Goal: Task Accomplishment & Management: Complete application form

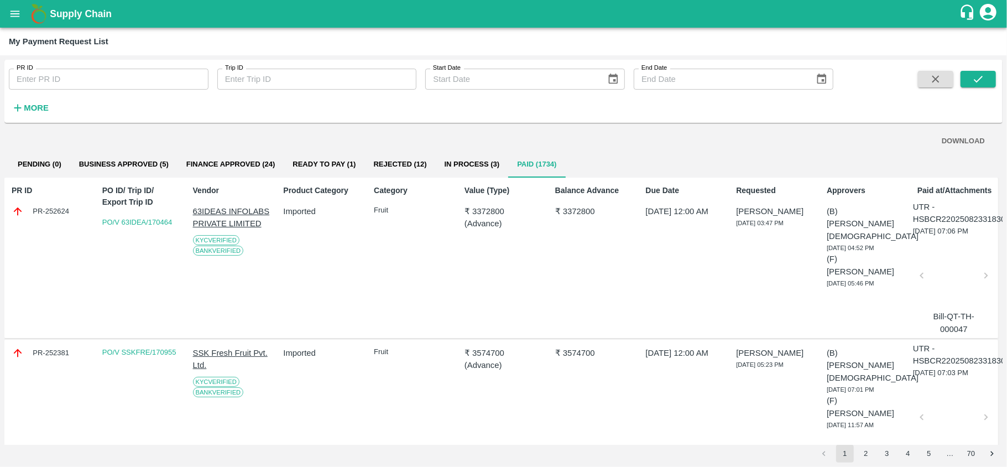
scroll to position [2189, 0]
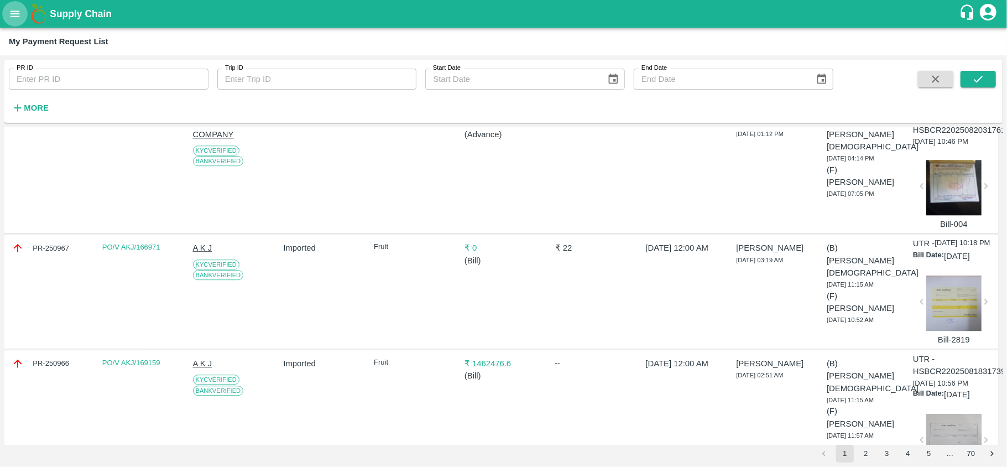
click at [12, 18] on icon "open drawer" at bounding box center [15, 14] width 12 height 12
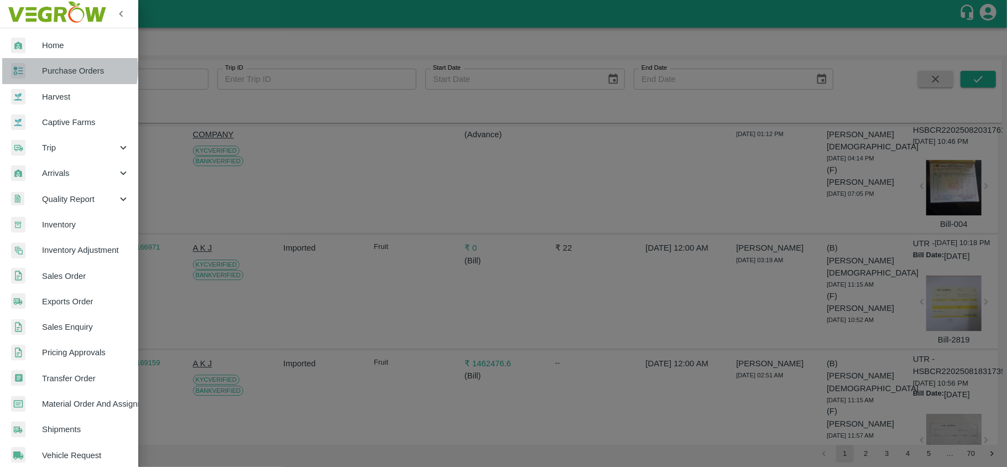
click at [51, 69] on span "Purchase Orders" at bounding box center [85, 71] width 87 height 12
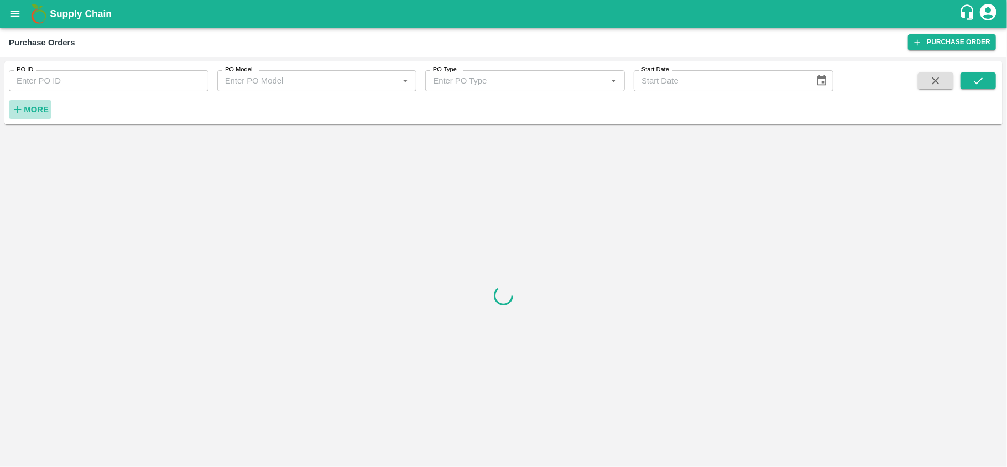
click at [43, 112] on strong "More" at bounding box center [36, 109] width 25 height 9
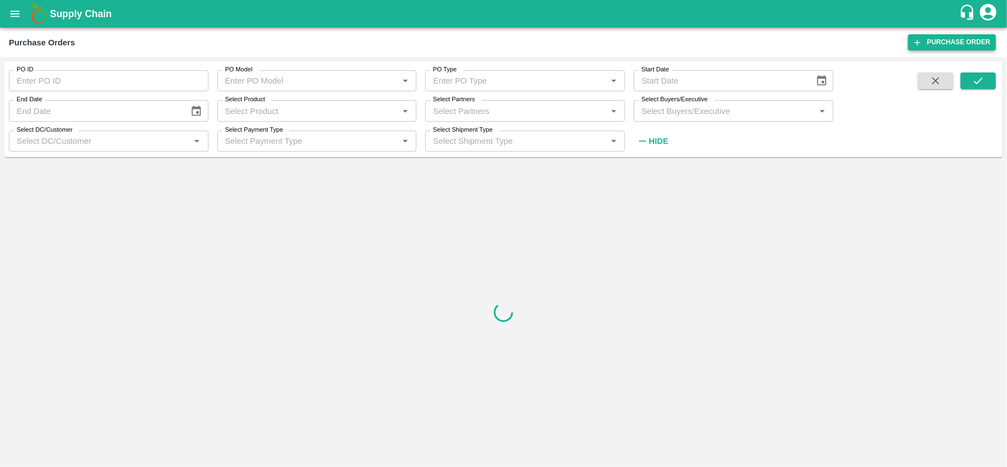
click at [932, 39] on link "Purchase Order" at bounding box center [952, 42] width 88 height 16
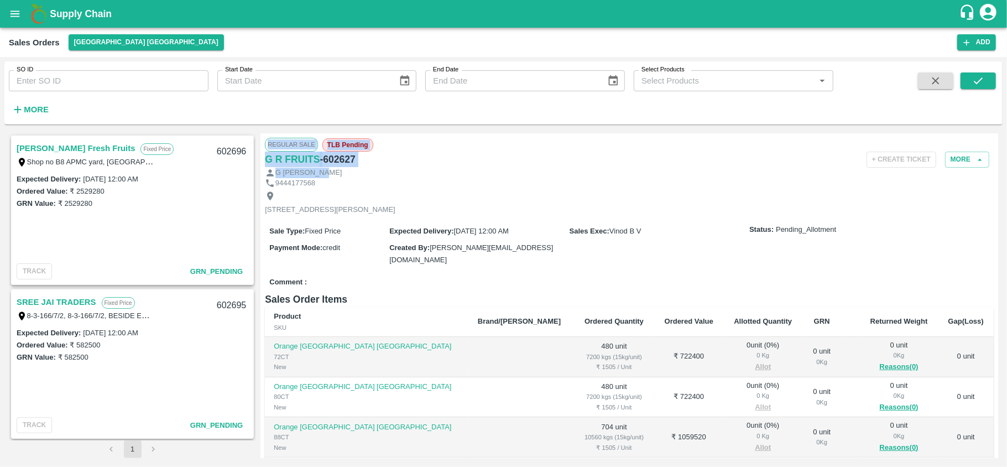
scroll to position [311, 0]
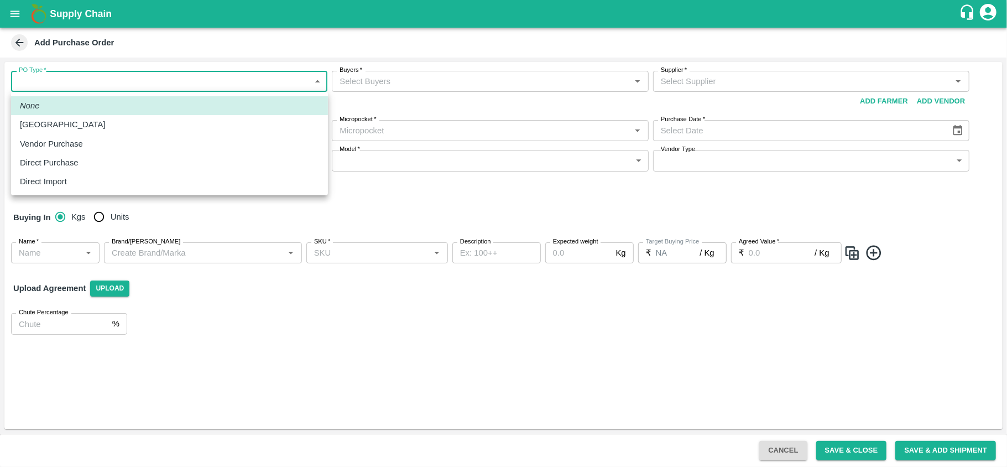
click at [175, 82] on body "Supply Chain Add Purchase Order PO Type   * ​ PO Type Buyers   * Buyers   * Sup…" at bounding box center [503, 233] width 1007 height 467
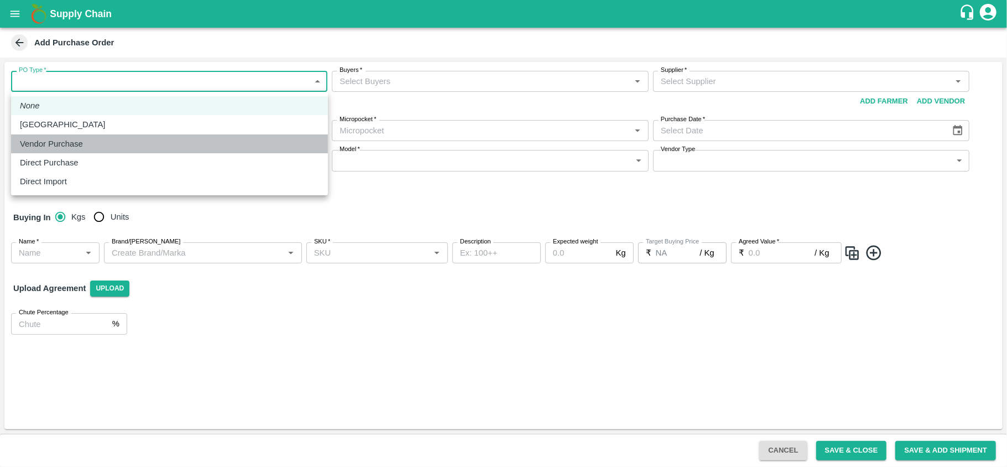
click at [144, 142] on div "Vendor Purchase" at bounding box center [169, 144] width 299 height 12
type input "2"
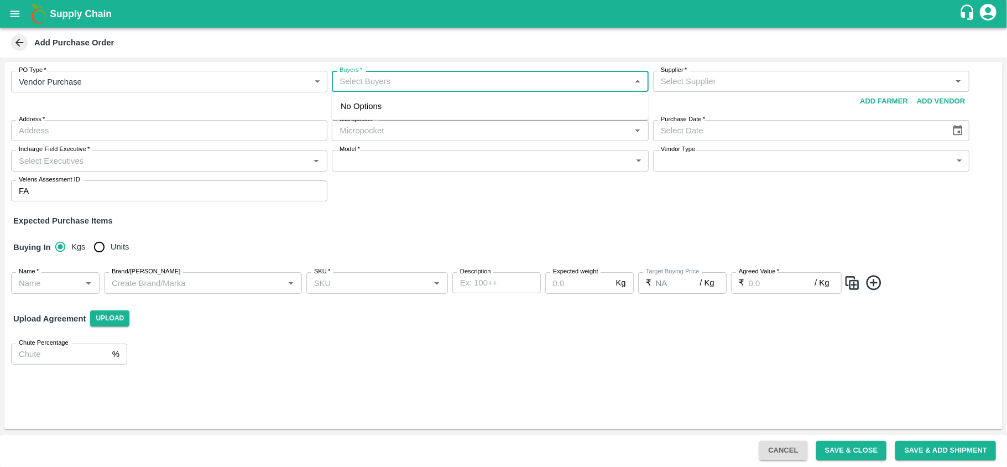
click at [374, 80] on input "Buyers   *" at bounding box center [480, 81] width 291 height 14
type input "neet"
click at [360, 84] on input "Buyers   *" at bounding box center [480, 81] width 291 height 14
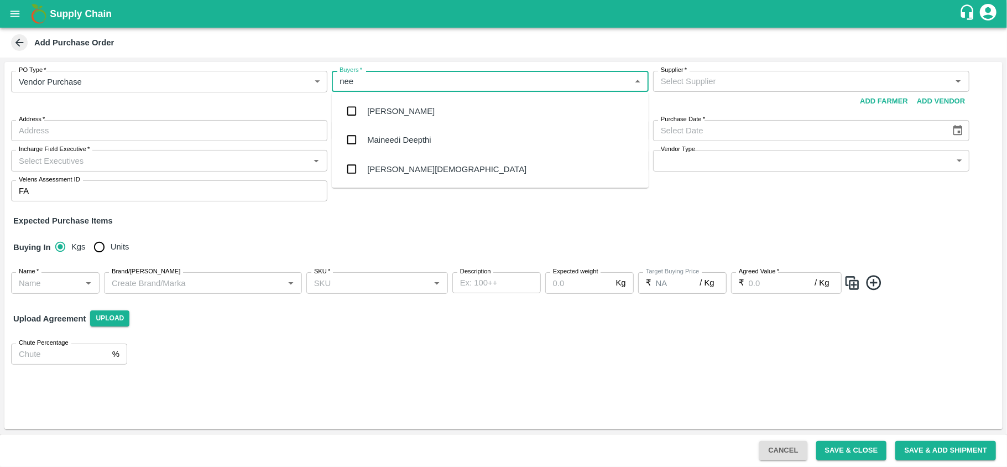
type input "neet"
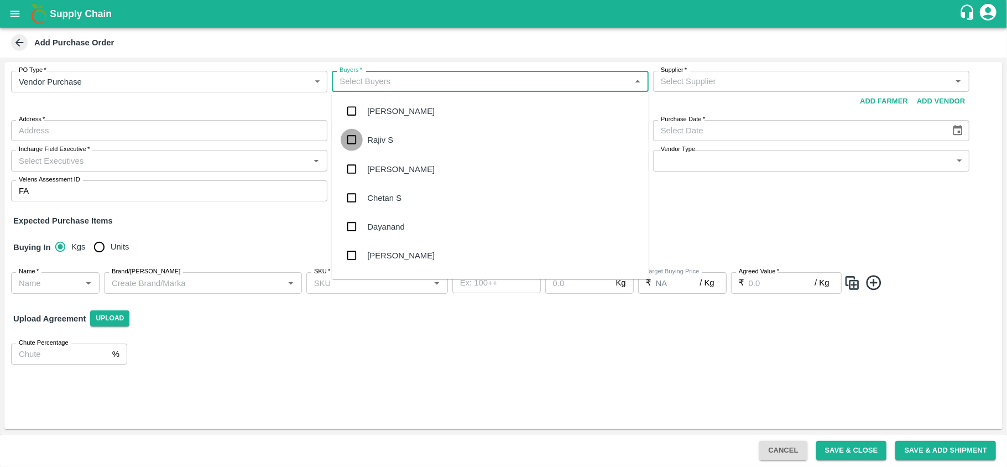
click at [352, 136] on input "checkbox" at bounding box center [352, 140] width 22 height 22
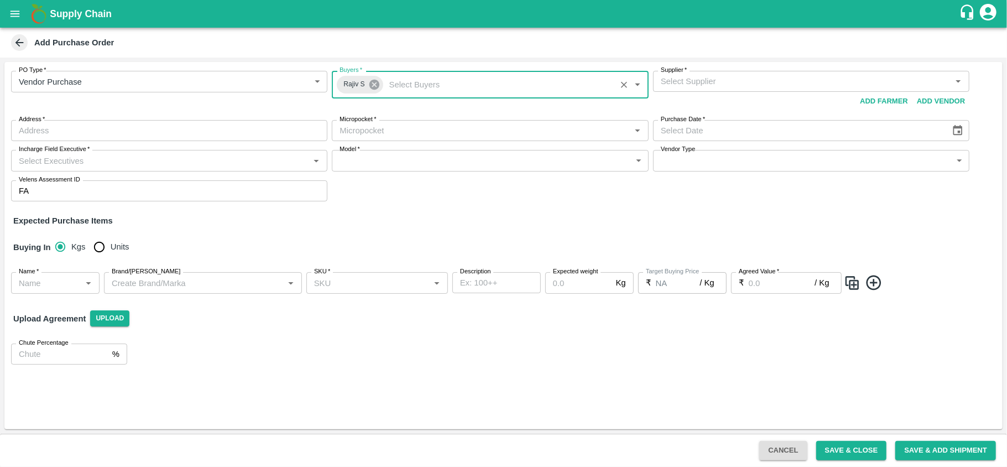
click at [372, 85] on icon at bounding box center [374, 85] width 10 height 10
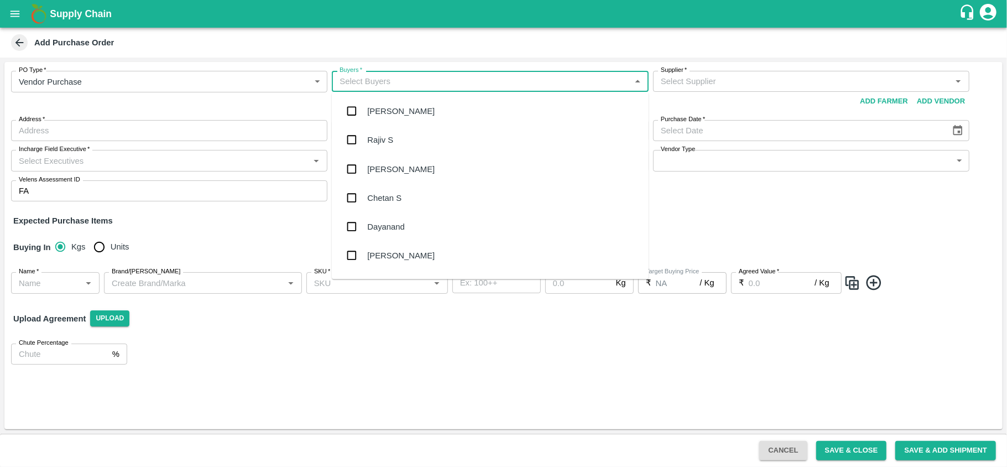
click at [372, 85] on input "Buyers   *" at bounding box center [480, 81] width 291 height 14
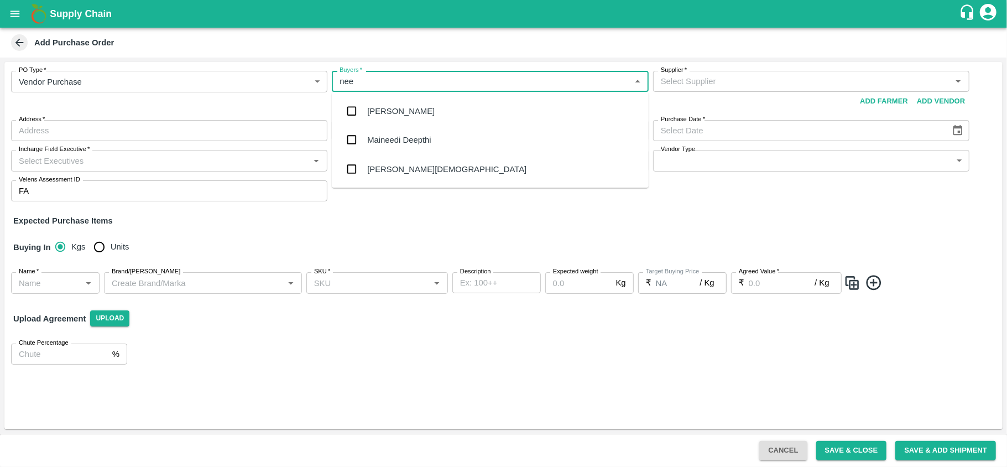
type input "neet"
click at [348, 140] on input "checkbox" at bounding box center [352, 140] width 22 height 22
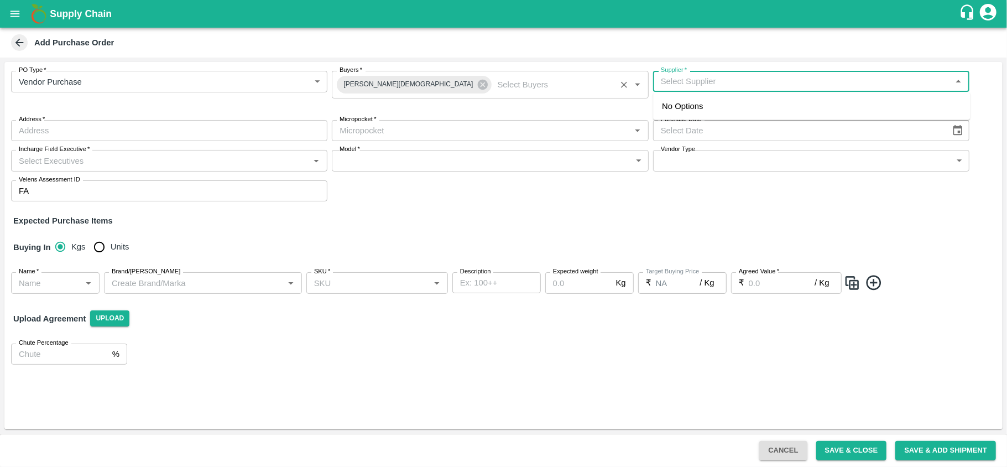
click at [733, 80] on input "Supplier   *" at bounding box center [802, 81] width 291 height 14
click at [728, 98] on div "RAYARU FRUITS INDIA PRIVATE LIMITED-, -9353172414(Supplier)" at bounding box center [811, 106] width 317 height 19
type input "RAYARU FRUITS INDIA PRIVATE LIMITED-, -9353172414(Supplier)"
type input ", , ,"
type input "RAYARU FRUITS INDIA PRIVATE LIMITED-, -9353172414(Supplier)"
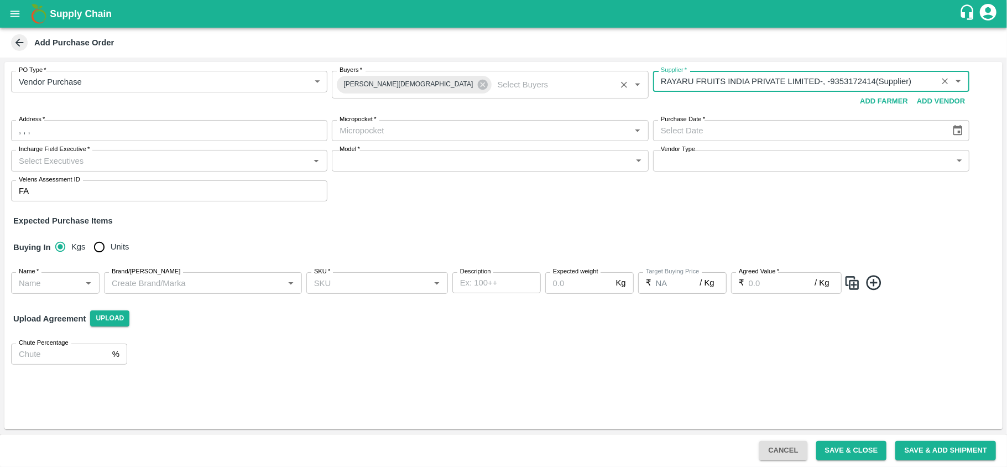
click at [233, 134] on input ", , ," at bounding box center [169, 130] width 316 height 21
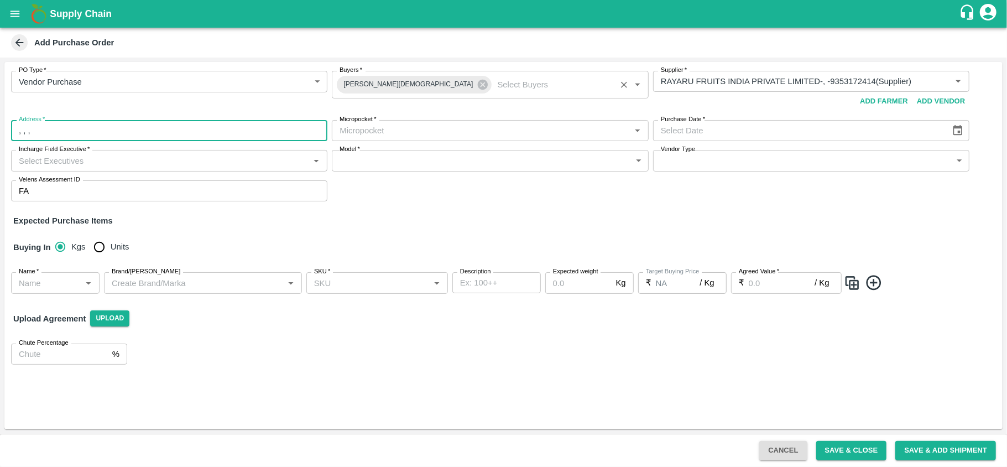
type input ", , , Bangalore"
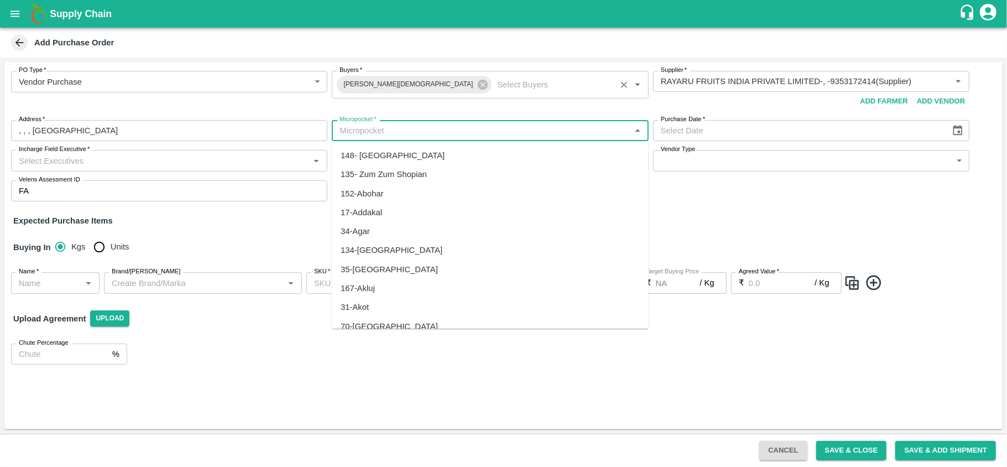
click at [445, 129] on input "Micropocket   *" at bounding box center [480, 130] width 291 height 14
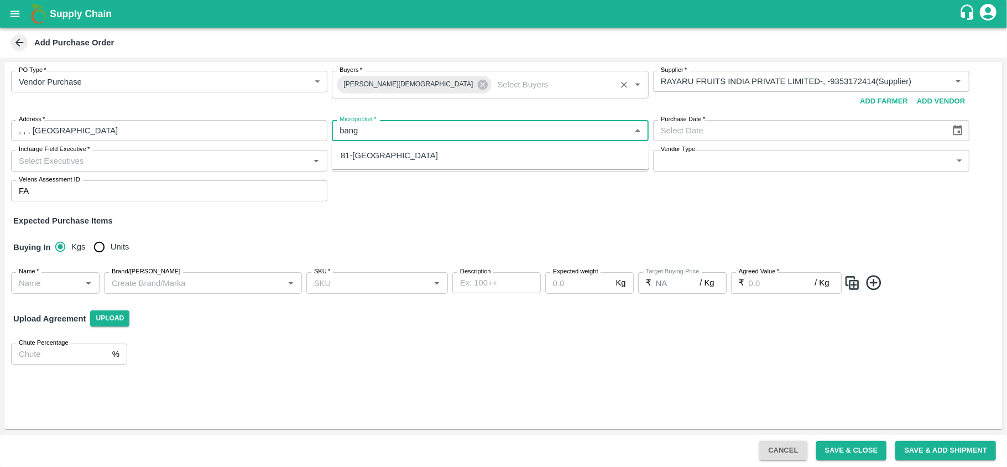
click at [419, 163] on div "81-Bangalore" at bounding box center [490, 155] width 317 height 19
type input "81-Bangalore"
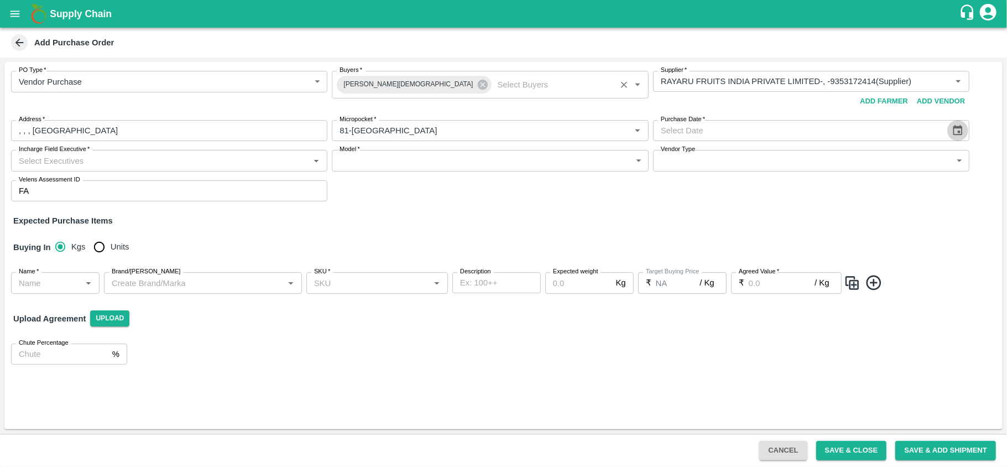
click at [962, 133] on icon "Choose date" at bounding box center [958, 130] width 9 height 11
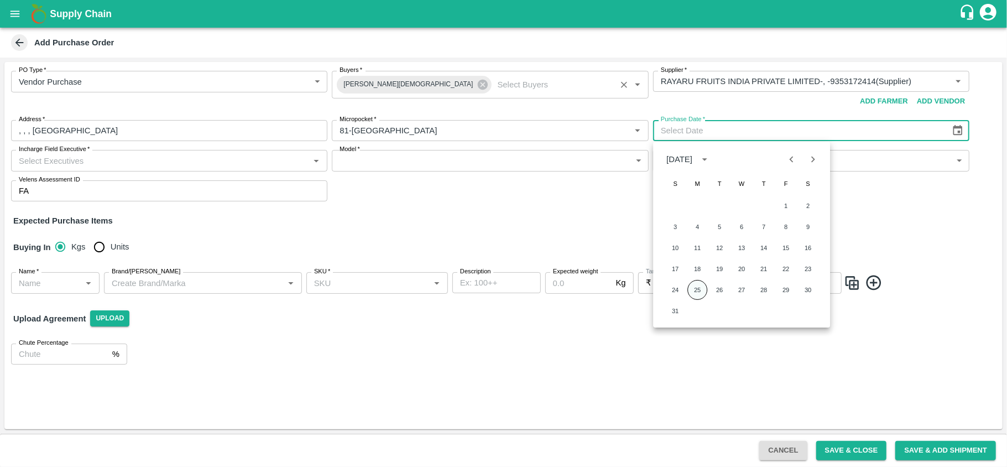
click at [695, 290] on button "25" at bounding box center [697, 290] width 20 height 20
type input "25/08/2025"
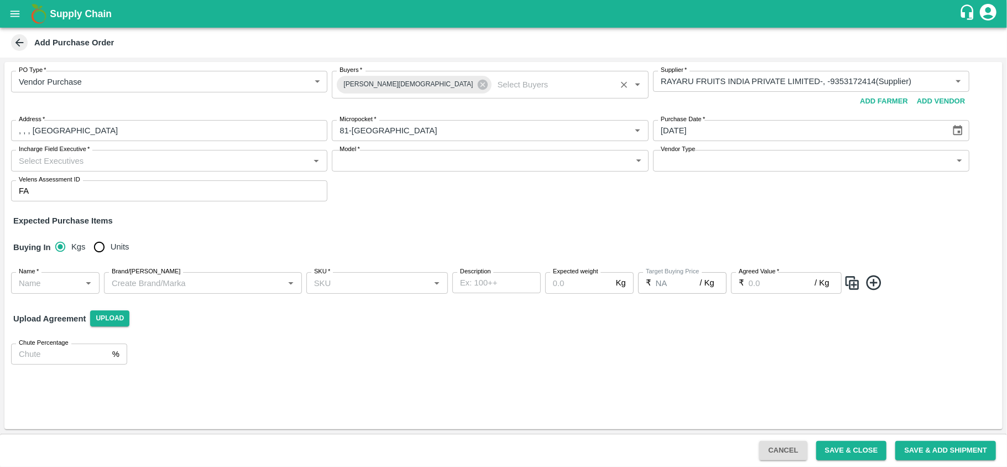
click at [350, 154] on label "Model   *" at bounding box center [350, 149] width 20 height 9
click at [257, 163] on input "Incharge Field Executive   *" at bounding box center [159, 160] width 291 height 14
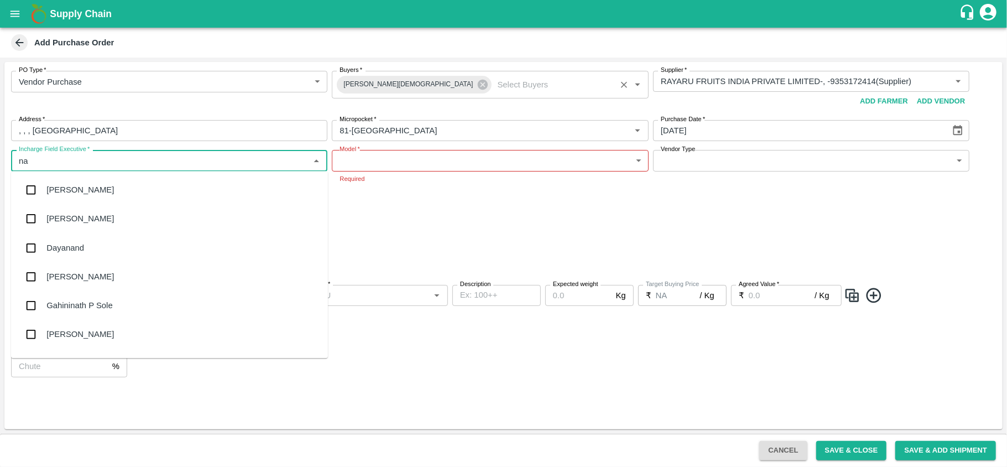
type input "nan"
click at [182, 209] on div "Nanda Kumar L" at bounding box center [169, 219] width 317 height 29
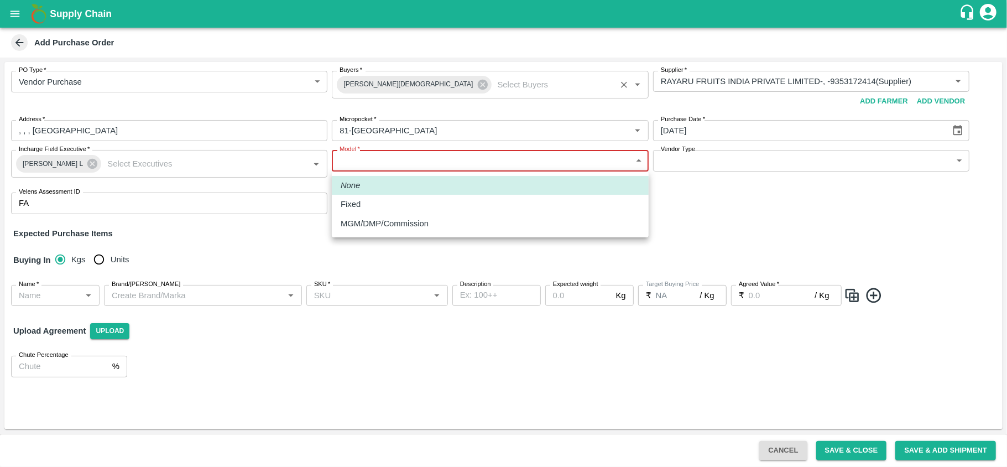
click at [424, 156] on body "Supply Chain Add Purchase Order PO Type   * Vendor Purchase 2 PO Type Buyers   …" at bounding box center [503, 233] width 1007 height 467
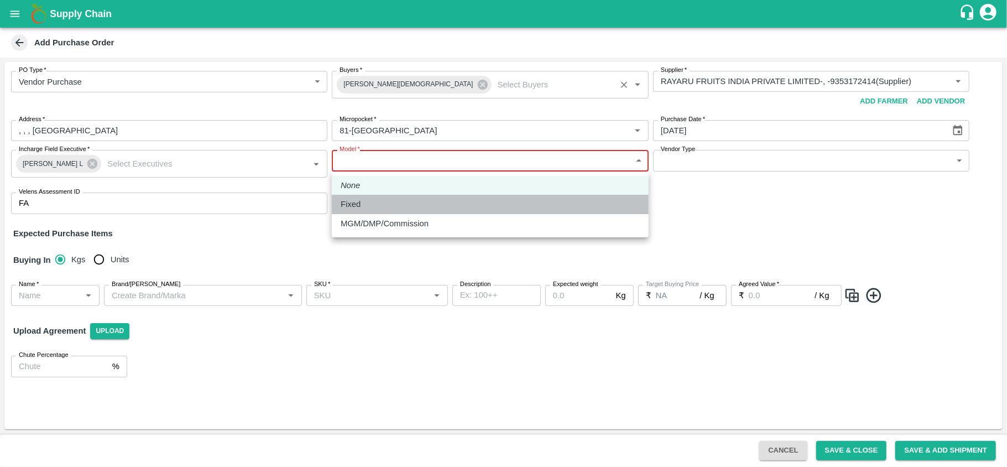
click at [395, 195] on li "Fixed" at bounding box center [490, 204] width 317 height 19
type input "Fixed"
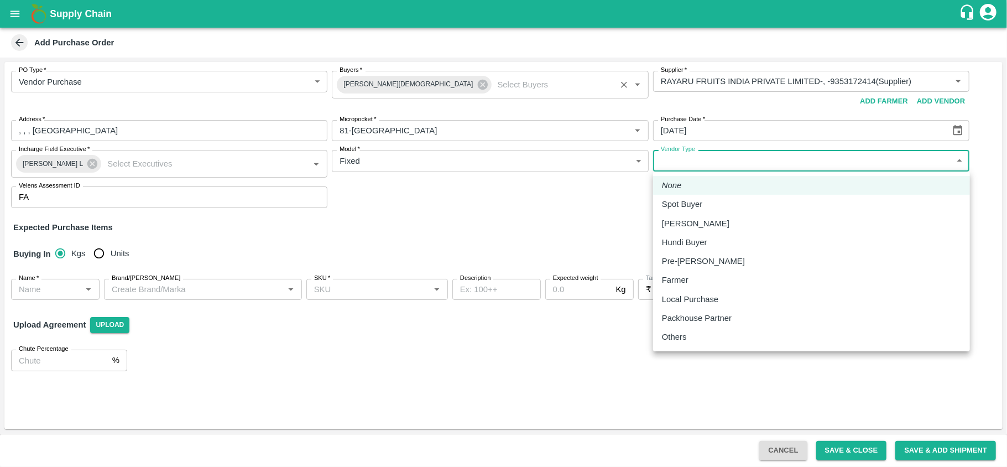
click at [695, 160] on body "Supply Chain Add Purchase Order PO Type   * Vendor Purchase 2 PO Type Buyers   …" at bounding box center [503, 233] width 1007 height 467
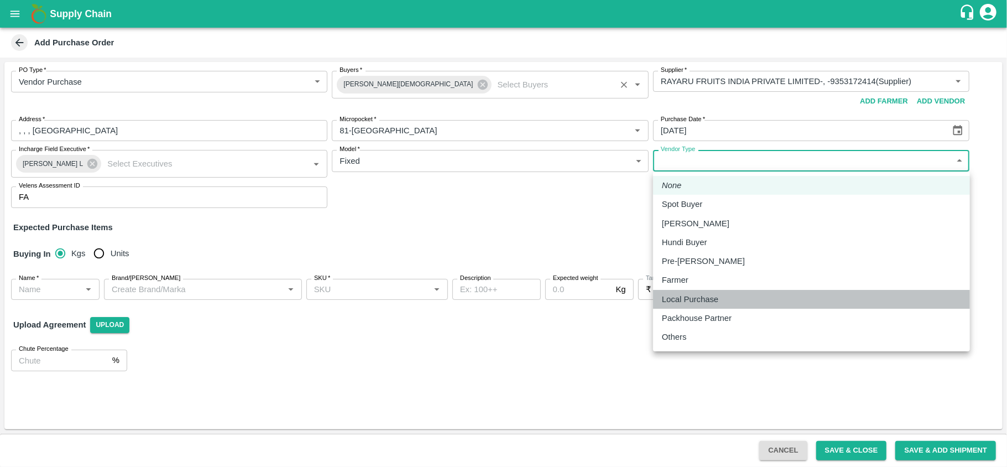
click at [689, 301] on p "Local Purchase" at bounding box center [690, 299] width 56 height 12
type input "LOCAL_PURCHASE"
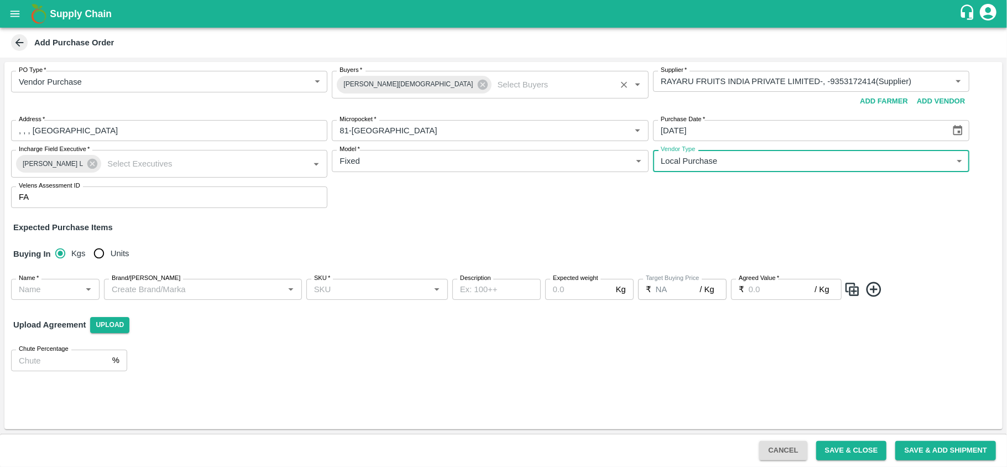
click at [103, 248] on input "Units" at bounding box center [99, 253] width 22 height 22
radio input "true"
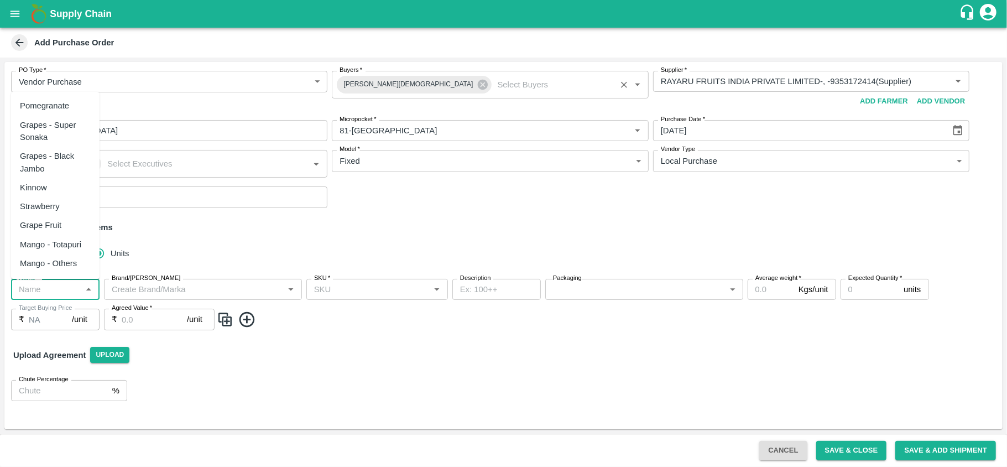
click at [53, 292] on input "Name   *" at bounding box center [46, 289] width 64 height 14
type input "z"
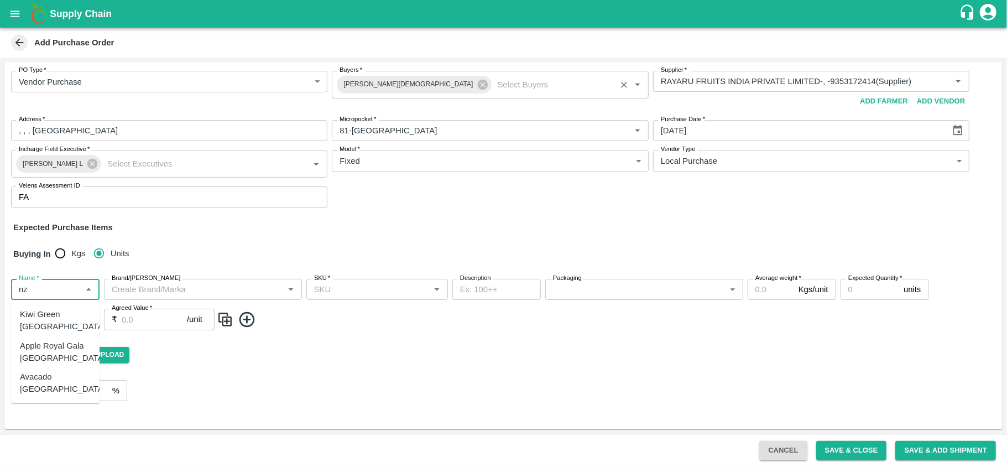
click at [46, 339] on div "Apple Royal Gala NZ" at bounding box center [63, 351] width 86 height 25
type input "Apple Royal Gala NZ"
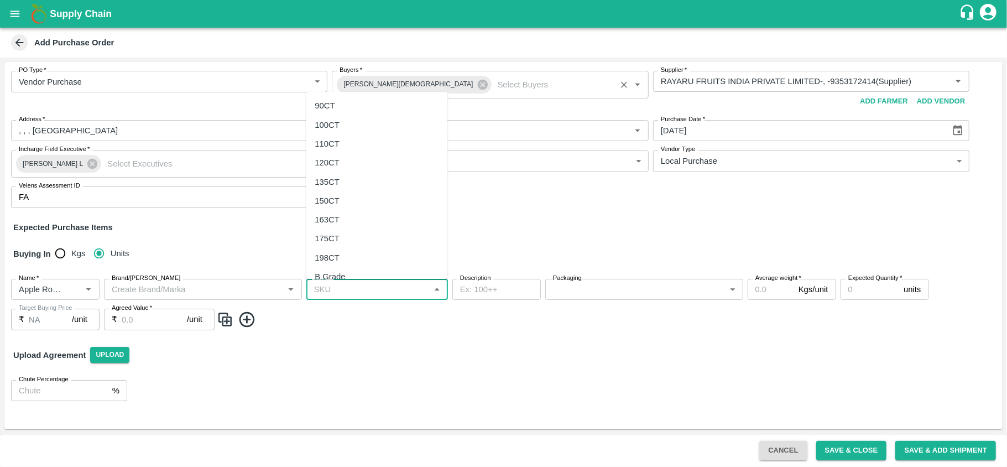
click at [352, 286] on input "SKU   *" at bounding box center [368, 289] width 117 height 14
click at [335, 157] on div "120CT" at bounding box center [327, 163] width 25 height 12
type input "120CT"
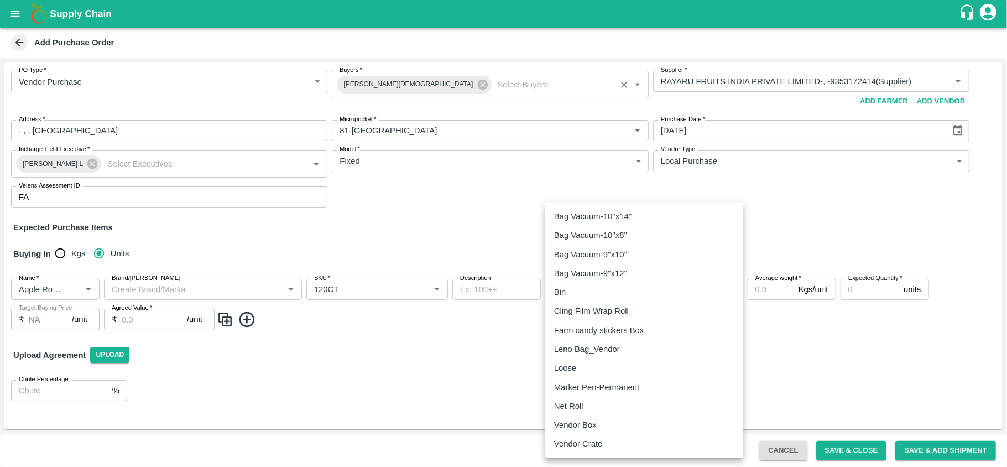
click at [614, 288] on body "Supply Chain Add Purchase Order PO Type   * Vendor Purchase 2 PO Type Buyers   …" at bounding box center [503, 233] width 1007 height 467
click at [586, 419] on p "Vendor Box" at bounding box center [575, 425] width 43 height 12
type input "276"
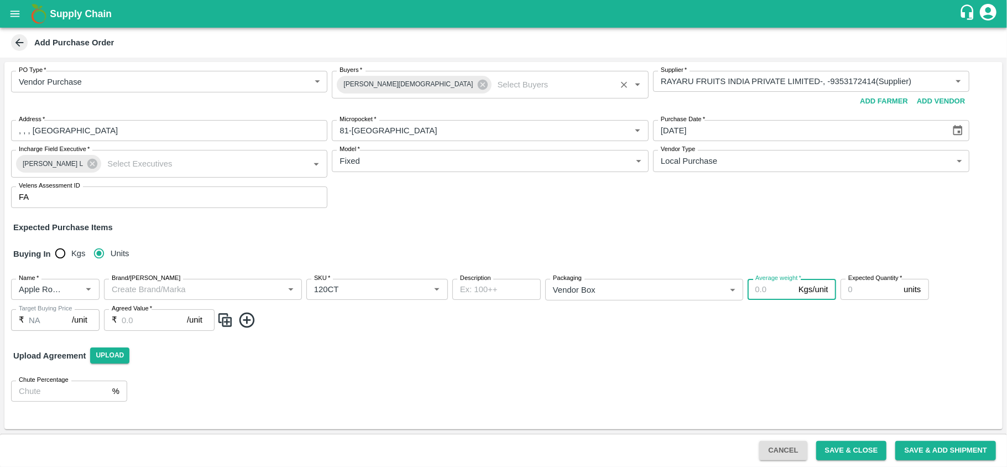
click at [771, 288] on input "Average weight   *" at bounding box center [771, 289] width 46 height 21
type input "18"
click at [856, 286] on input "Expected Quantity   *" at bounding box center [870, 289] width 59 height 21
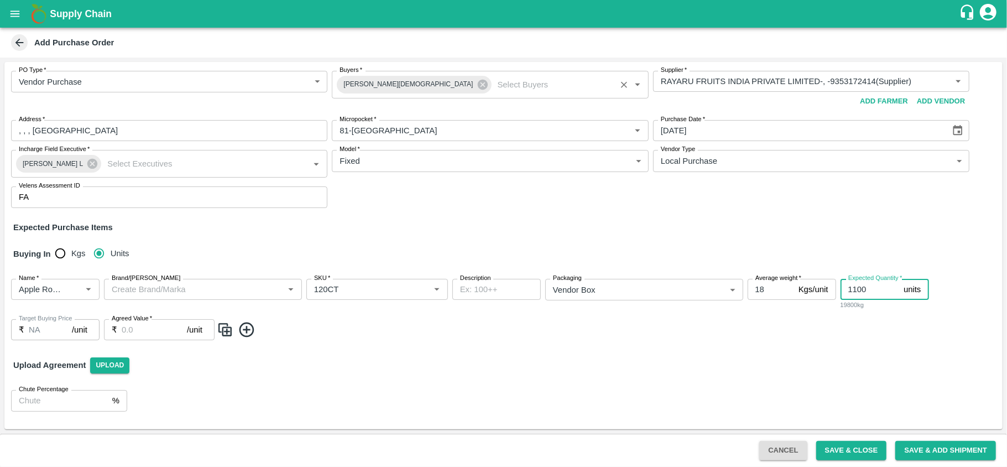
type input "1100"
click at [146, 328] on input "Agreed Value   *" at bounding box center [154, 329] width 65 height 21
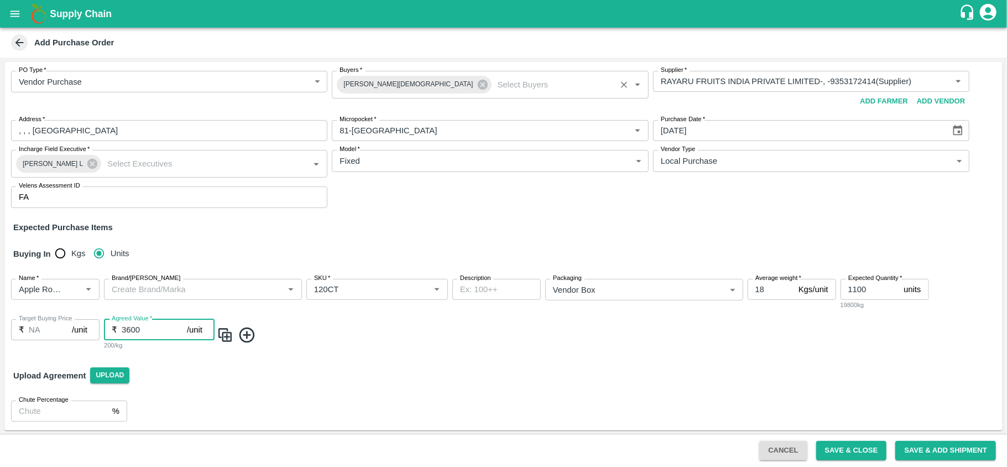
scroll to position [1, 0]
type input "3600"
click at [866, 450] on button "Save & Close" at bounding box center [851, 450] width 71 height 19
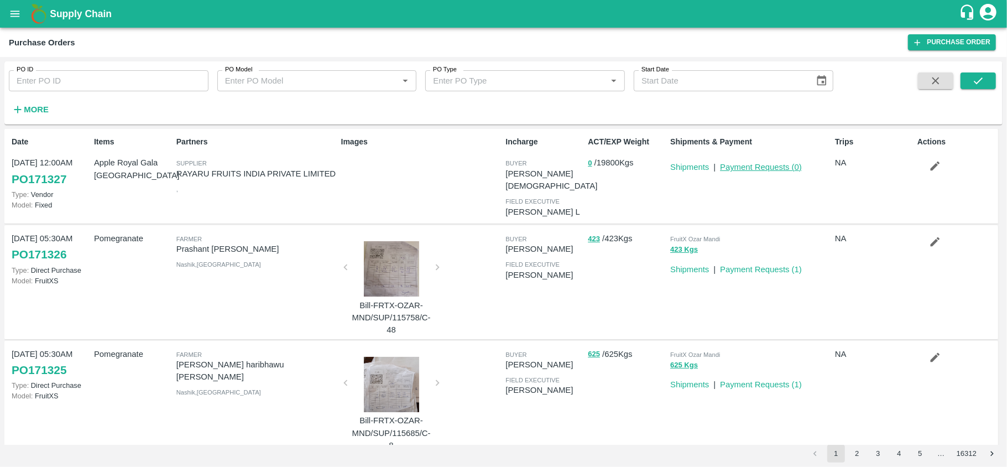
click at [749, 171] on link "Payment Requests ( 0 )" at bounding box center [761, 167] width 82 height 9
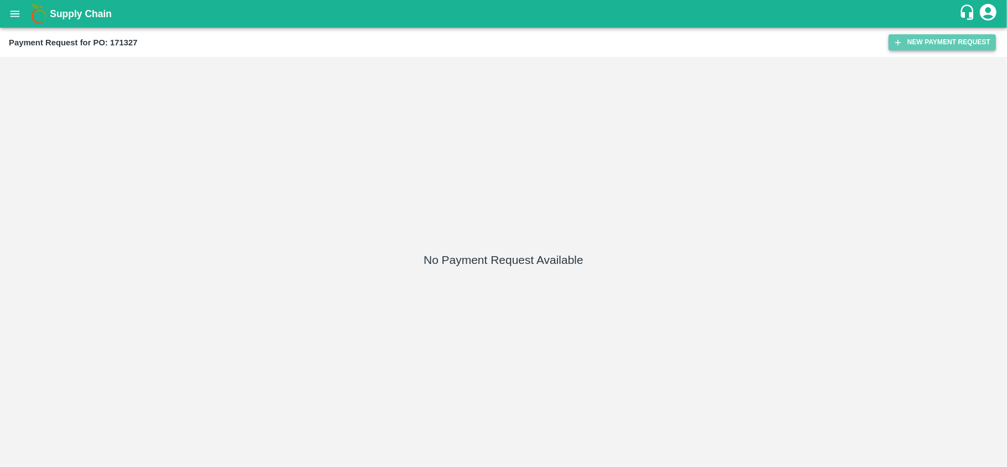
click at [935, 45] on button "New Payment Request" at bounding box center [942, 42] width 107 height 16
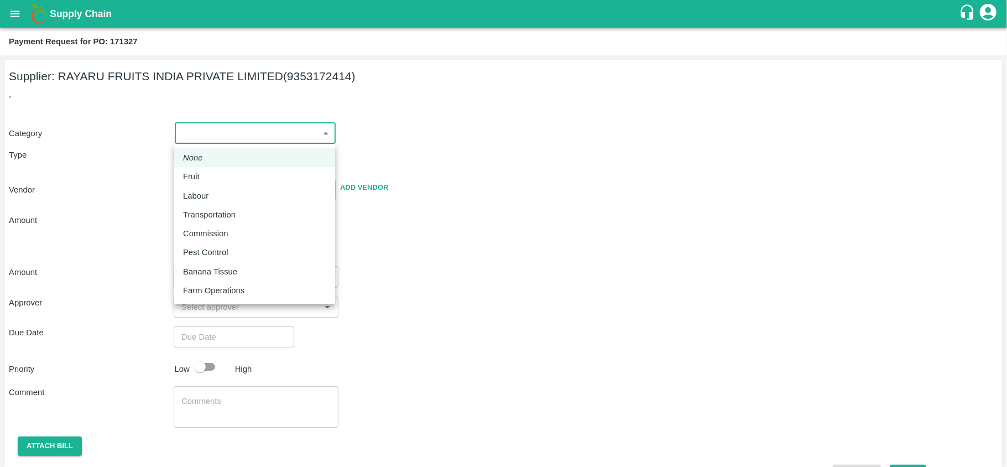
click at [258, 133] on body "Supply Chain Payment Request for PO: 171327 Supplier: RAYARU FRUITS [GEOGRAPHIC…" at bounding box center [503, 233] width 1007 height 467
click at [217, 178] on div "Fruit" at bounding box center [254, 176] width 143 height 12
type input "1"
type input "RAYARU FRUITS INDIA PRIVATE LIMITED - 9353172414(Supplier)"
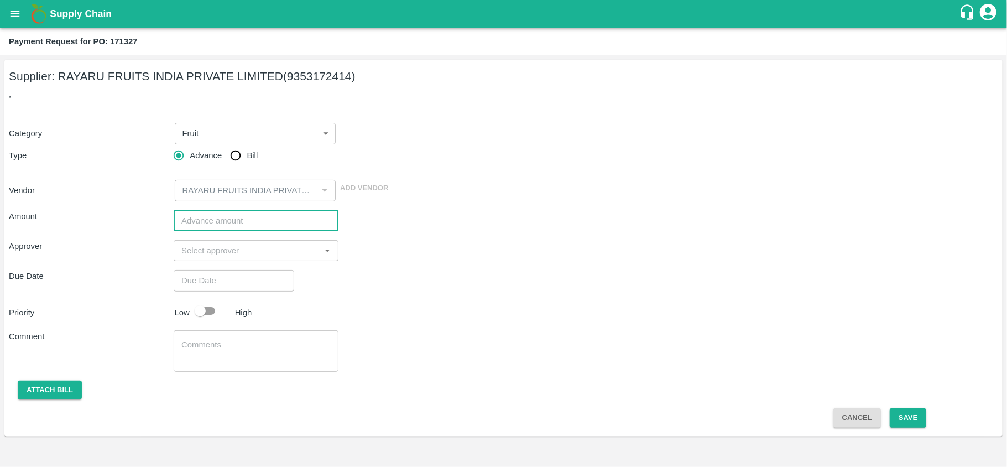
click at [211, 218] on input "number" at bounding box center [256, 220] width 165 height 21
type input "3960000"
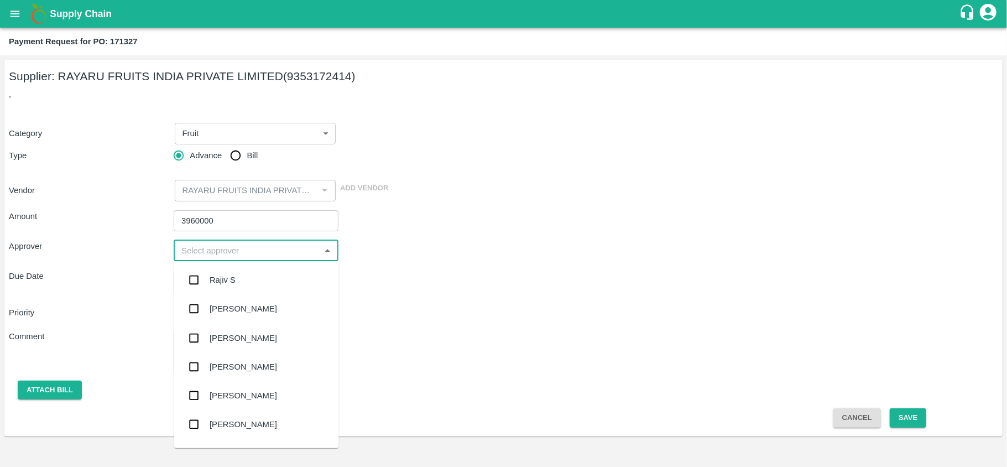
click at [209, 253] on input "input" at bounding box center [247, 250] width 140 height 14
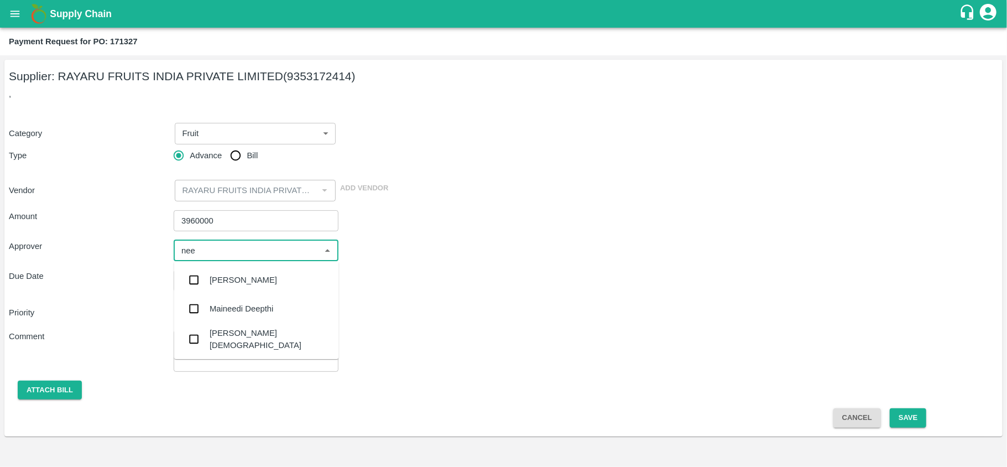
type input "neet"
click at [196, 306] on input "checkbox" at bounding box center [194, 310] width 22 height 22
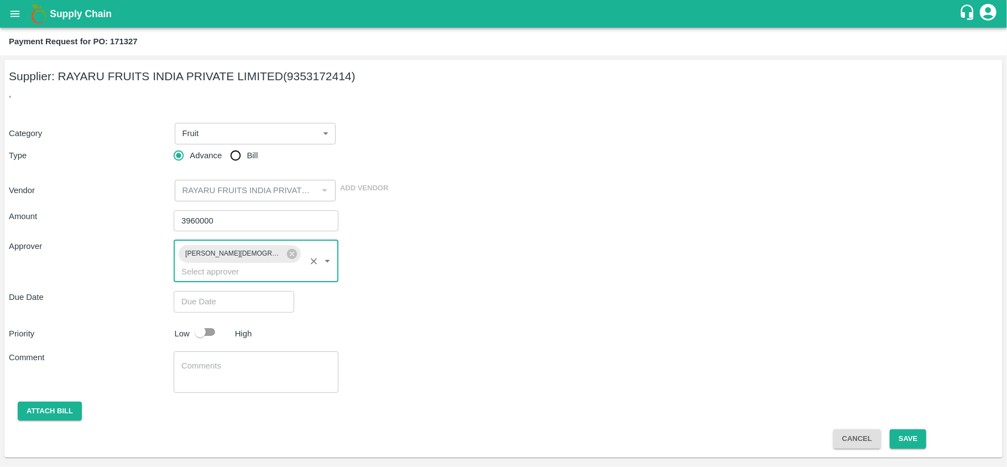
type input "DD/MM/YYYY hh:mm aa"
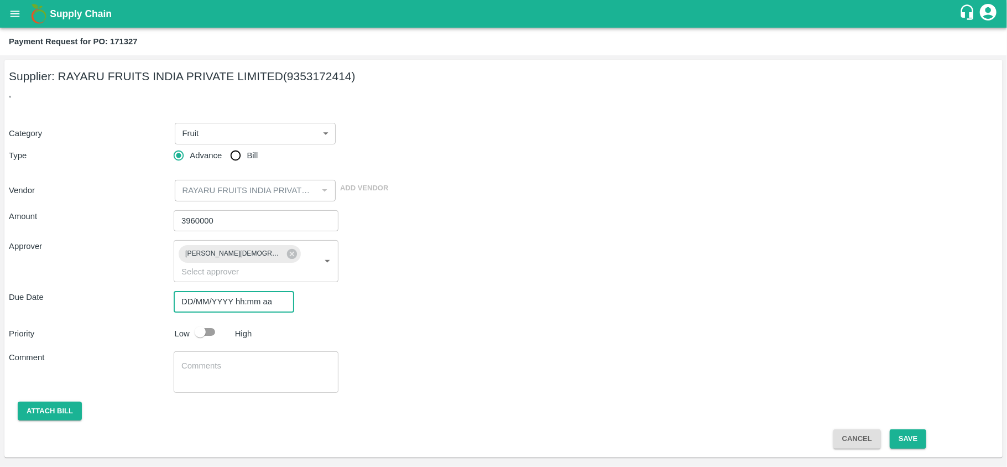
click at [211, 291] on input "DD/MM/YYYY hh:mm aa" at bounding box center [230, 301] width 113 height 21
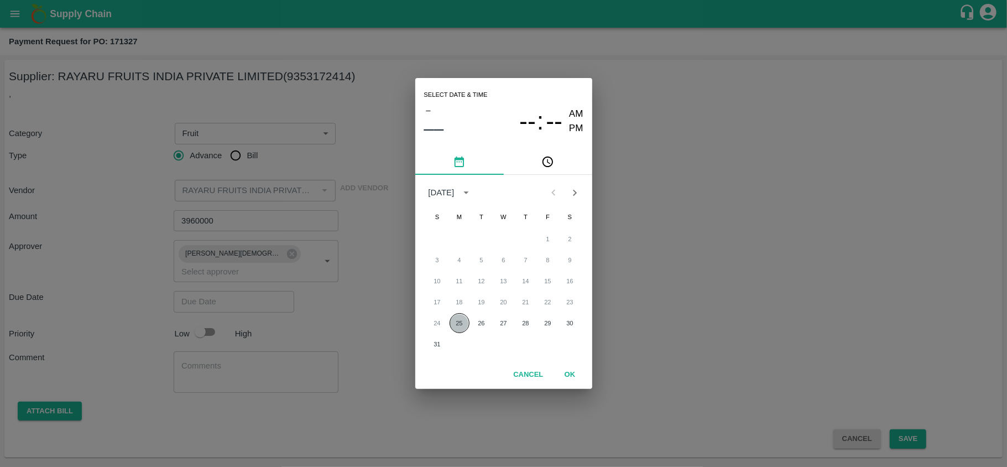
click at [465, 320] on button "25" at bounding box center [460, 323] width 20 height 20
type input "25/08/2025 12:00 AM"
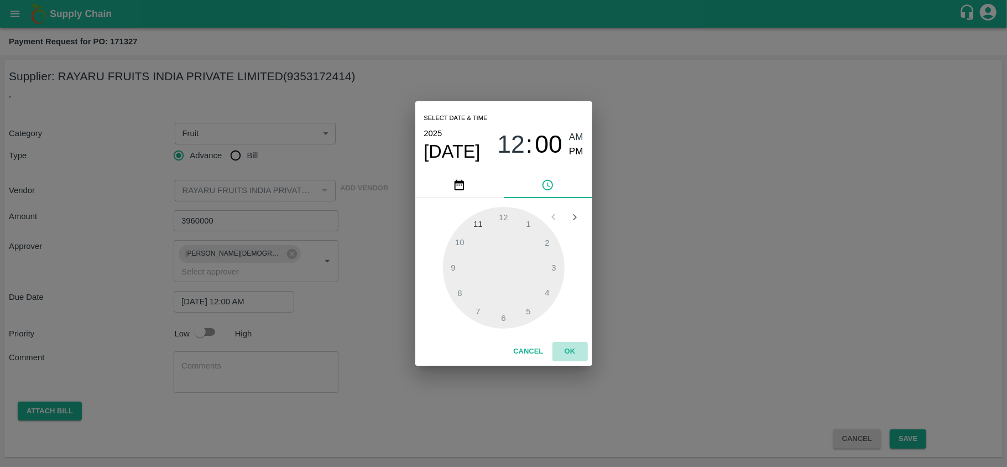
click at [570, 352] on button "OK" at bounding box center [570, 351] width 35 height 19
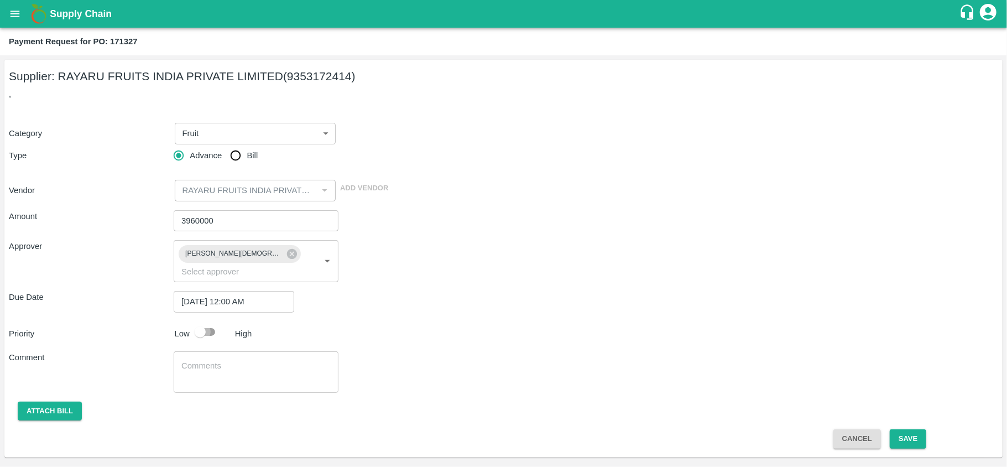
click at [206, 321] on input "checkbox" at bounding box center [200, 331] width 63 height 21
checkbox input "true"
click at [190, 360] on textarea at bounding box center [255, 371] width 149 height 23
click at [70, 402] on button "Attach bill" at bounding box center [50, 411] width 64 height 19
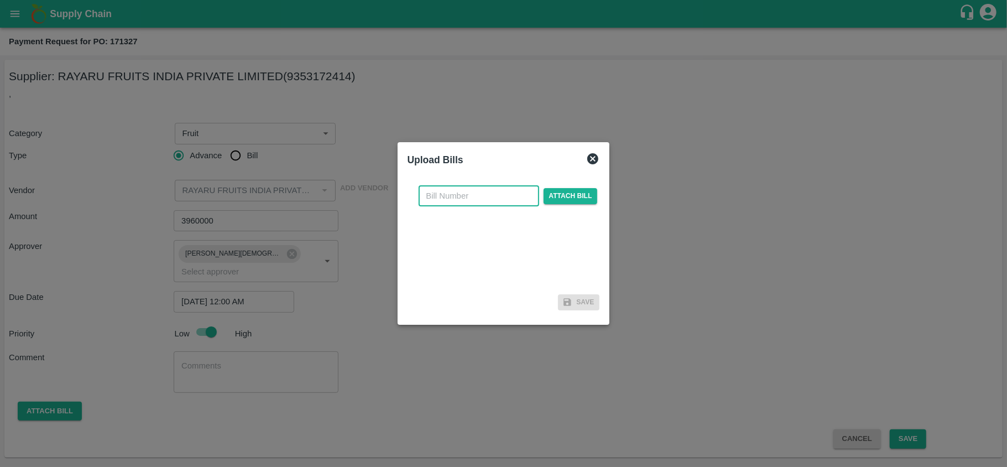
click at [478, 196] on input "text" at bounding box center [479, 195] width 121 height 21
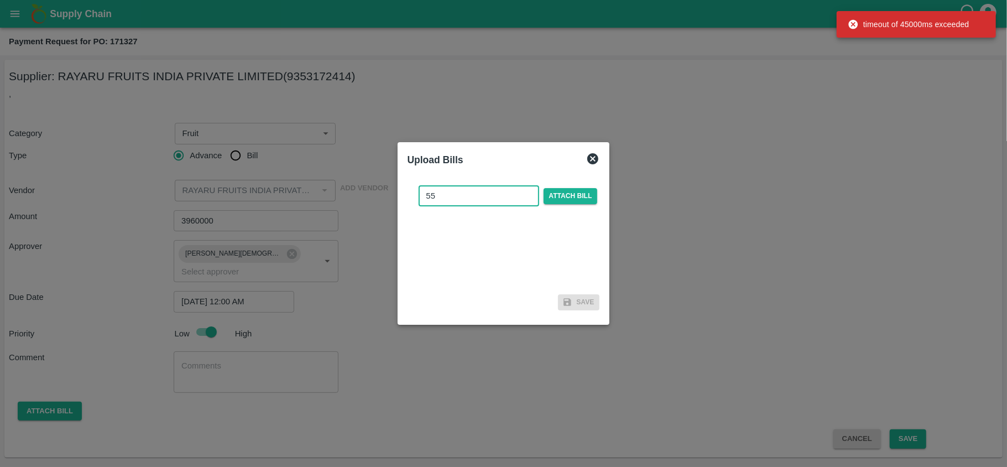
type input "55"
click at [686, 261] on div at bounding box center [503, 233] width 1007 height 467
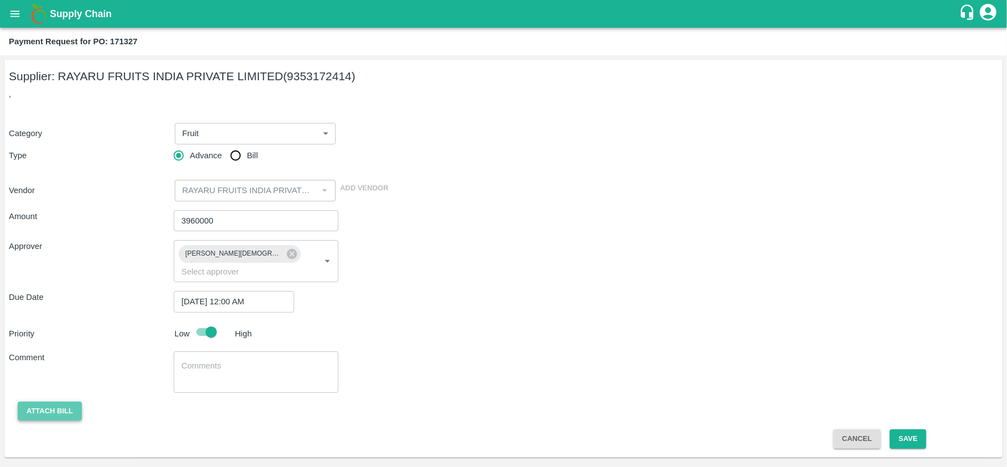
click at [53, 402] on button "Attach bill" at bounding box center [50, 411] width 64 height 19
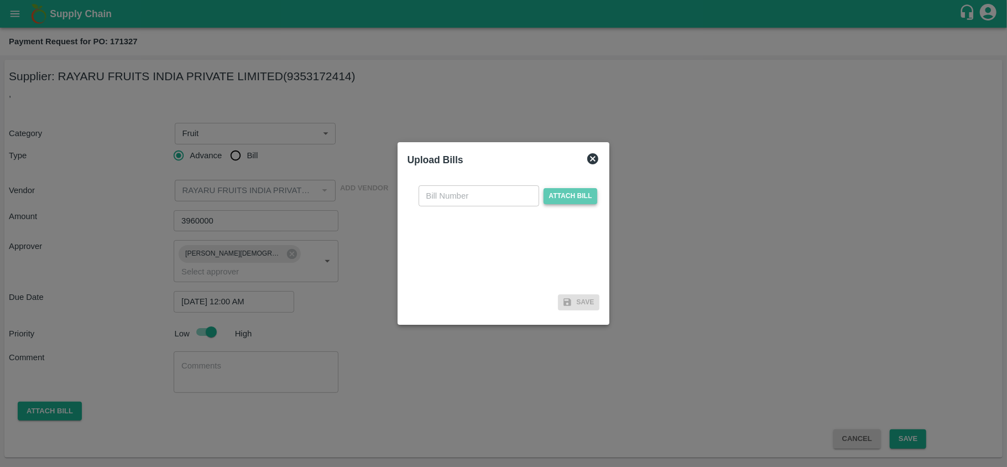
click at [571, 191] on span "Attach bill" at bounding box center [571, 196] width 54 height 16
click at [0, 0] on input "Attach bill" at bounding box center [0, 0] width 0 height 0
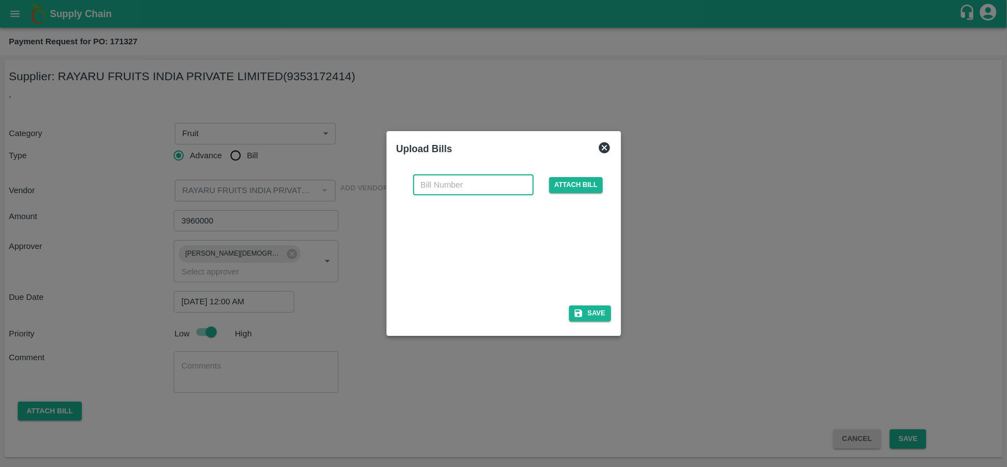
click at [478, 184] on input "text" at bounding box center [473, 184] width 121 height 21
type input "55"
click at [588, 315] on button "Save" at bounding box center [590, 313] width 42 height 16
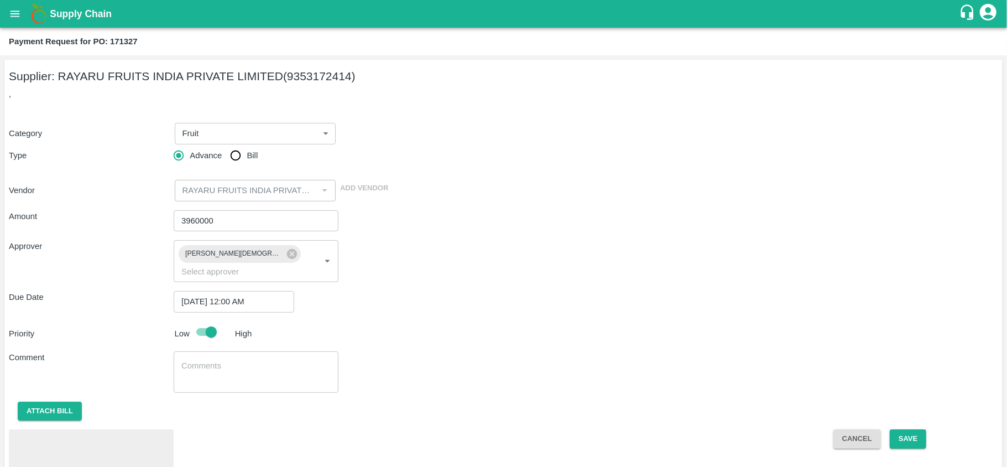
scroll to position [39, 0]
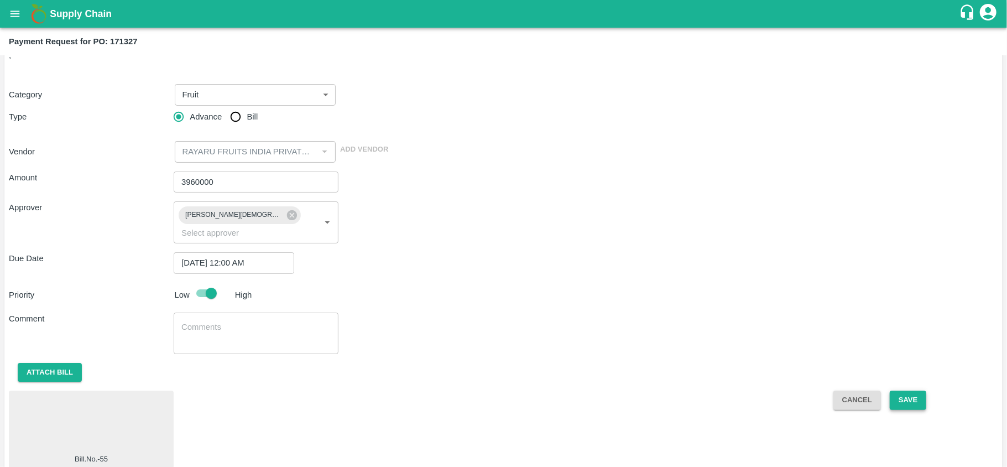
click at [911, 390] on button "Save" at bounding box center [908, 399] width 37 height 19
